Goal: Consume media (video, audio)

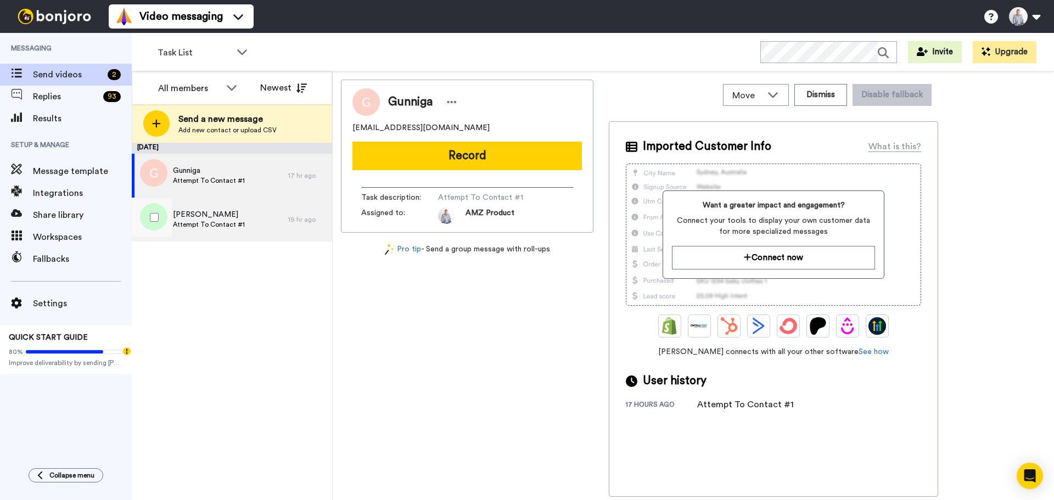
click at [195, 224] on span "Attempt To Contact #1" at bounding box center [209, 224] width 72 height 9
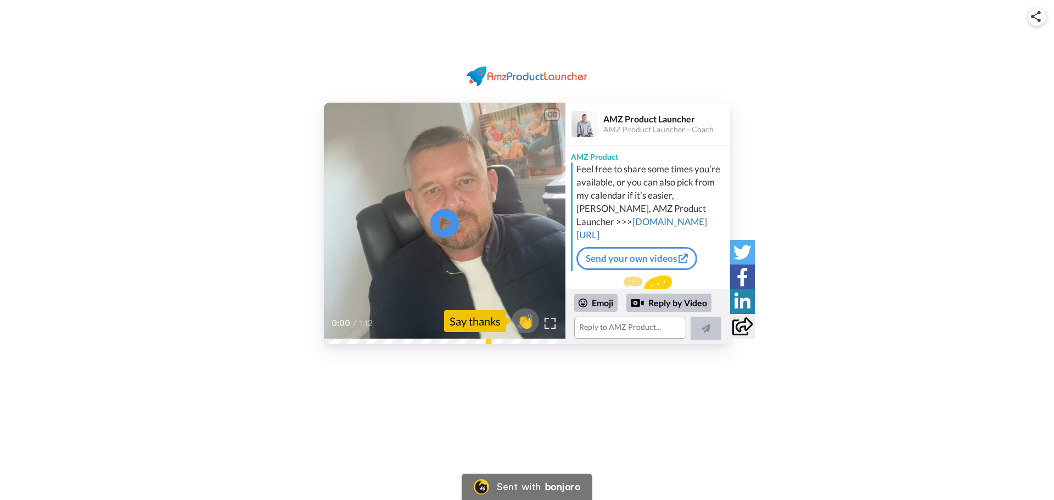
click at [445, 226] on icon "Play/Pause" at bounding box center [444, 224] width 29 height 52
